Goal: Use online tool/utility: Utilize a website feature to perform a specific function

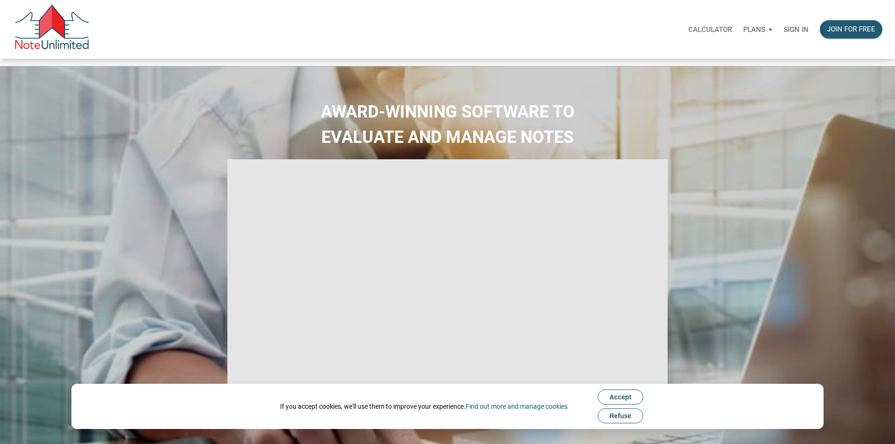
scroll to position [47, 0]
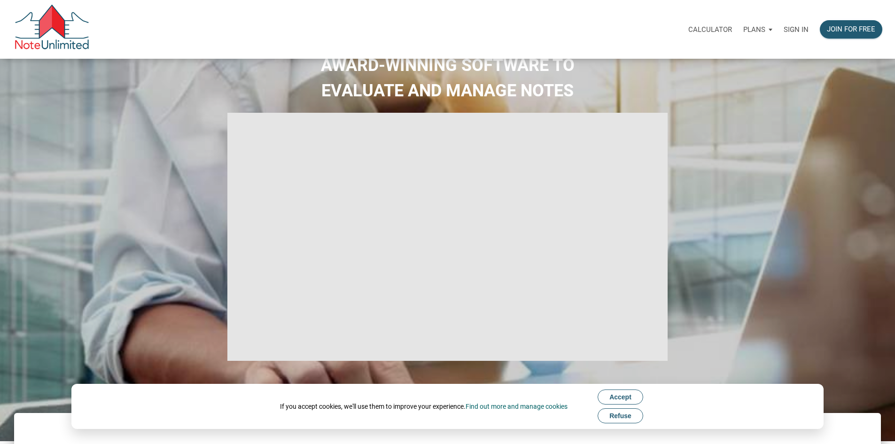
click at [784, 33] on p "Sign in" at bounding box center [796, 29] width 25 height 8
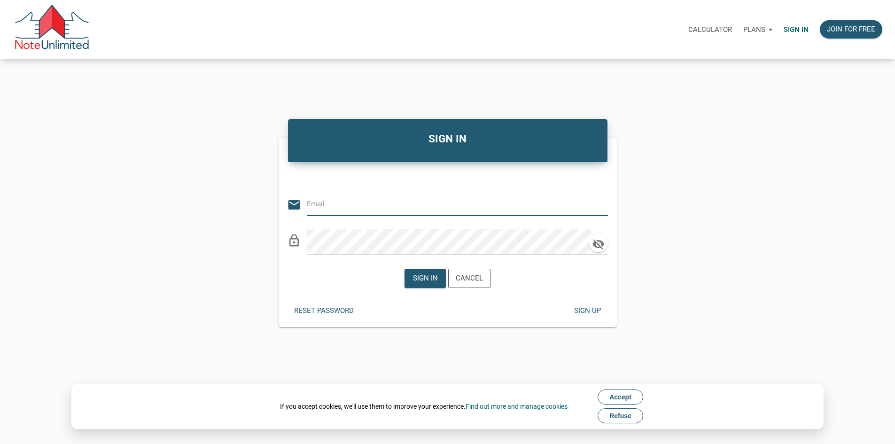
type input "[PERSON_NAME][EMAIL_ADDRESS][DOMAIN_NAME]"
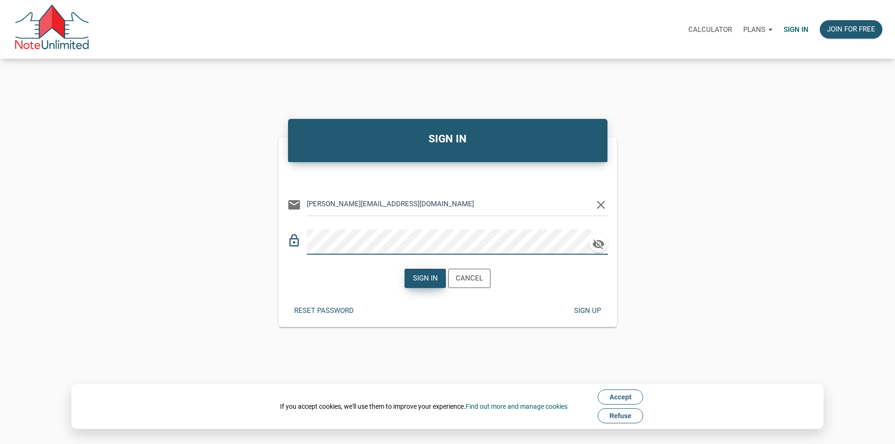
click at [424, 284] on div "Sign in" at bounding box center [425, 278] width 25 height 11
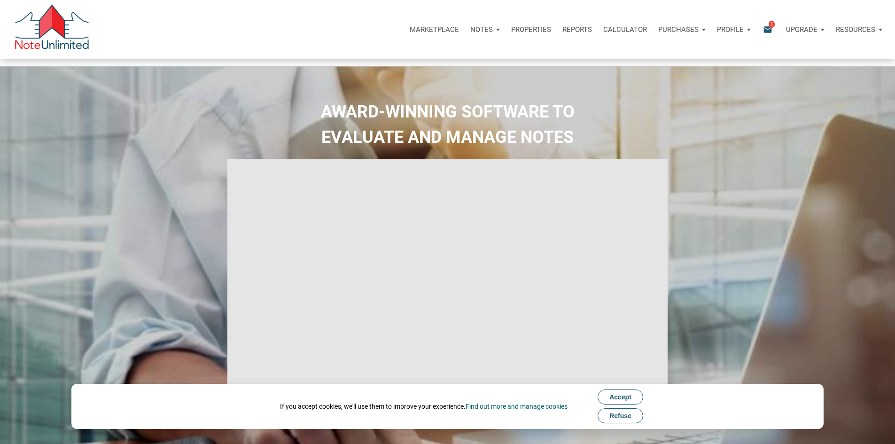
type input "Introduction to new features"
select select
click at [603, 30] on p "Calculator" at bounding box center [625, 29] width 44 height 8
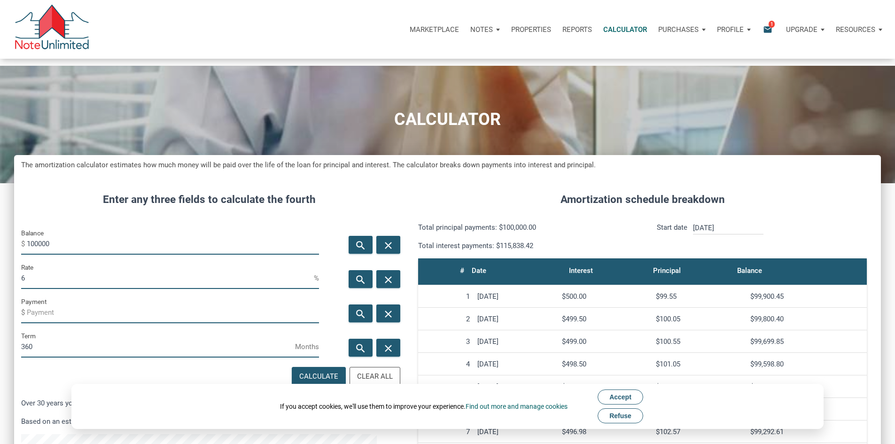
scroll to position [575, 853]
drag, startPoint x: 46, startPoint y: 258, endPoint x: 41, endPoint y: 257, distance: 5.4
click at [41, 255] on div "Balance $ 100000" at bounding box center [170, 240] width 298 height 27
type input "500000"
drag, startPoint x: 101, startPoint y: 307, endPoint x: 13, endPoint y: 310, distance: 87.9
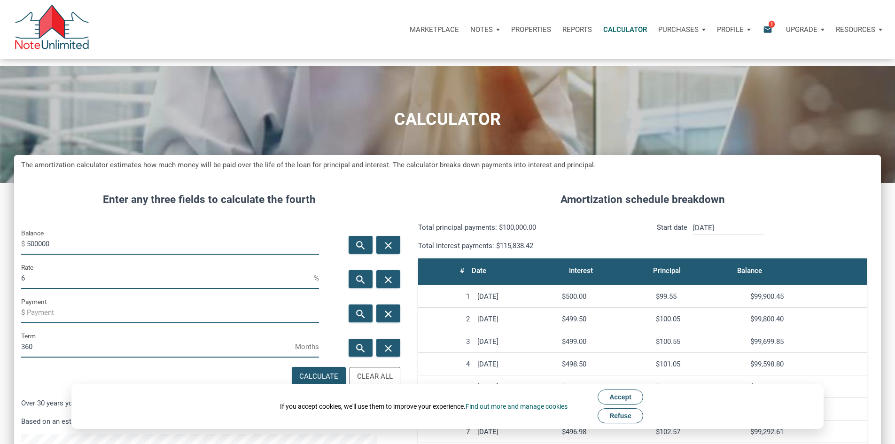
click at [13, 310] on div "CALCULATOR The amortization calculator estimates how much money will be paid ov…" at bounding box center [447, 369] width 895 height 606
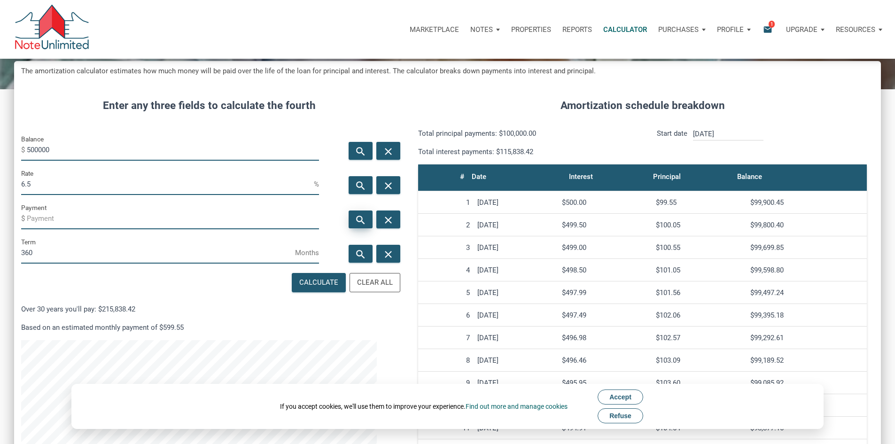
type input "6.5"
click at [355, 226] on icon "search" at bounding box center [360, 220] width 11 height 12
type input "-3160.34"
